Goal: Task Accomplishment & Management: Use online tool/utility

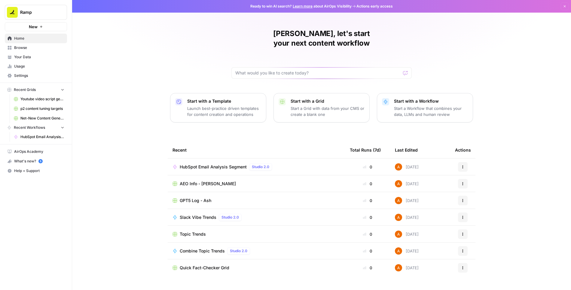
click at [25, 50] on span "Browse" at bounding box center [39, 47] width 50 height 5
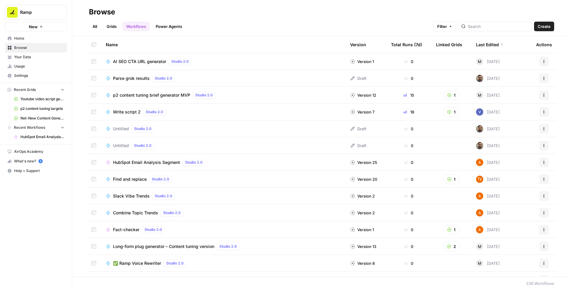
click at [37, 116] on span "Net-New Content Generator - Grid Template" at bounding box center [42, 118] width 44 height 5
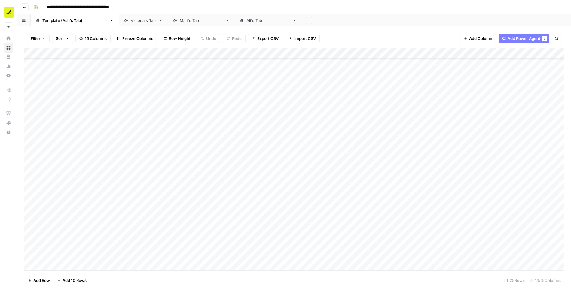
scroll to position [52, 0]
click at [68, 266] on div "Add Column" at bounding box center [293, 159] width 539 height 223
click at [319, 255] on div "Add Column" at bounding box center [293, 159] width 539 height 223
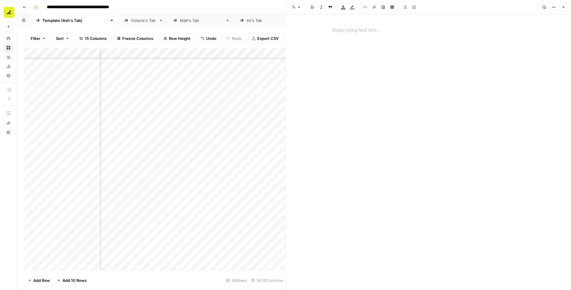
click at [319, 30] on p at bounding box center [428, 30] width 192 height 8
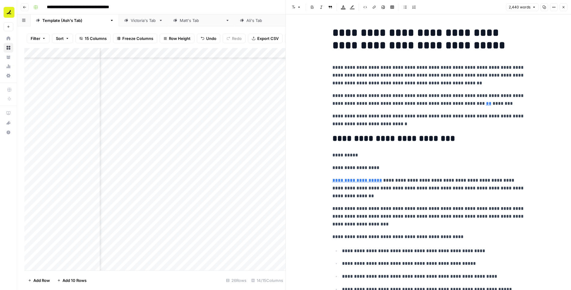
click at [319, 7] on icon "button" at bounding box center [563, 7] width 2 height 2
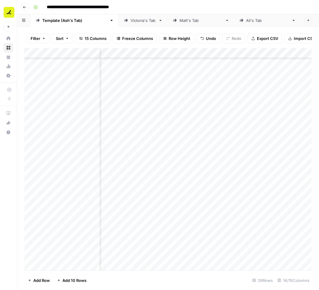
click at [60, 256] on div "Add Column" at bounding box center [168, 159] width 288 height 223
type textarea "**********"
click at [134, 276] on footer "Add Row Add 10 Rows 26 Rows 14/15 Columns" at bounding box center [168, 281] width 288 height 20
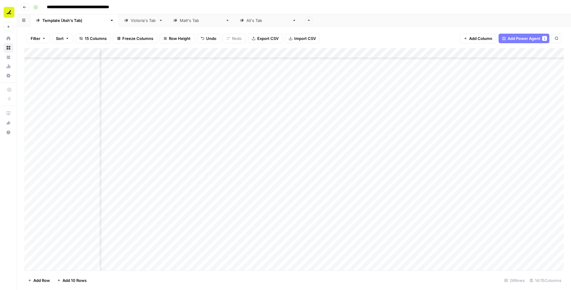
click at [319, 255] on div "Add Column" at bounding box center [293, 159] width 539 height 223
click at [39, 256] on div "Add Column" at bounding box center [293, 159] width 539 height 223
click at [198, 255] on div "Add Column" at bounding box center [293, 159] width 539 height 223
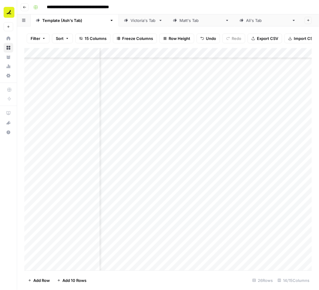
scroll to position [62, 401]
click at [173, 255] on div "Add Column" at bounding box center [168, 159] width 288 height 223
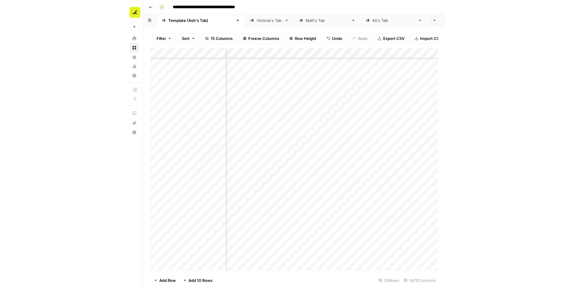
scroll to position [62, 506]
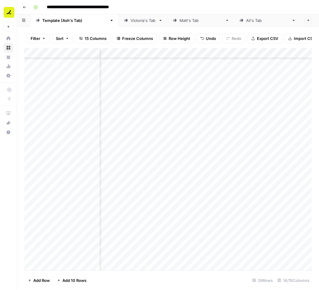
click at [175, 255] on div "Add Column" at bounding box center [168, 159] width 288 height 223
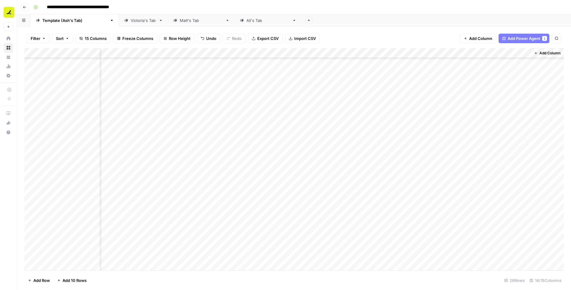
scroll to position [62, 287]
